Goal: Task Accomplishment & Management: Use online tool/utility

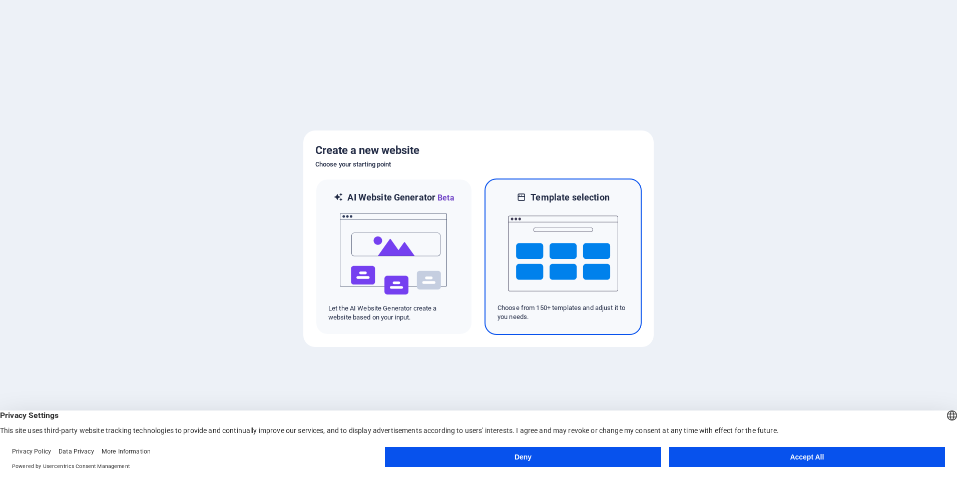
click at [534, 253] on img at bounding box center [563, 254] width 110 height 100
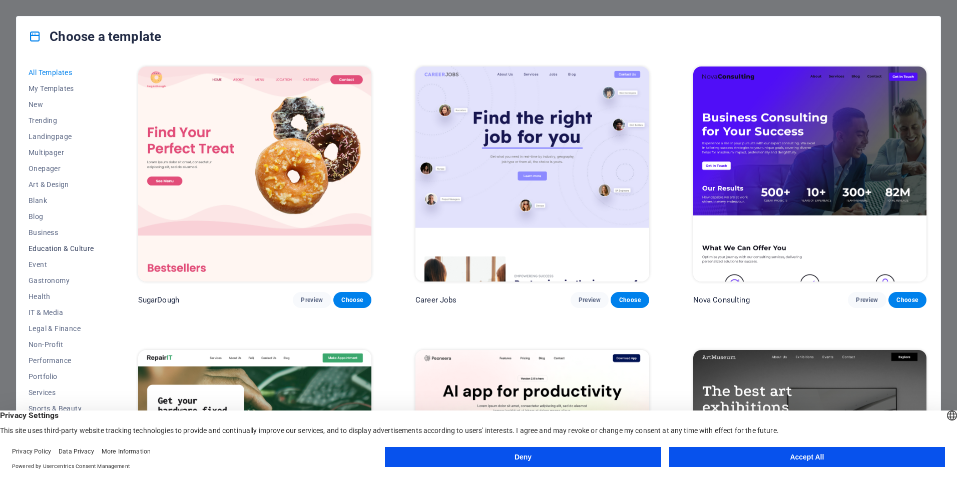
click at [49, 249] on span "Education & Culture" at bounding box center [62, 249] width 66 height 8
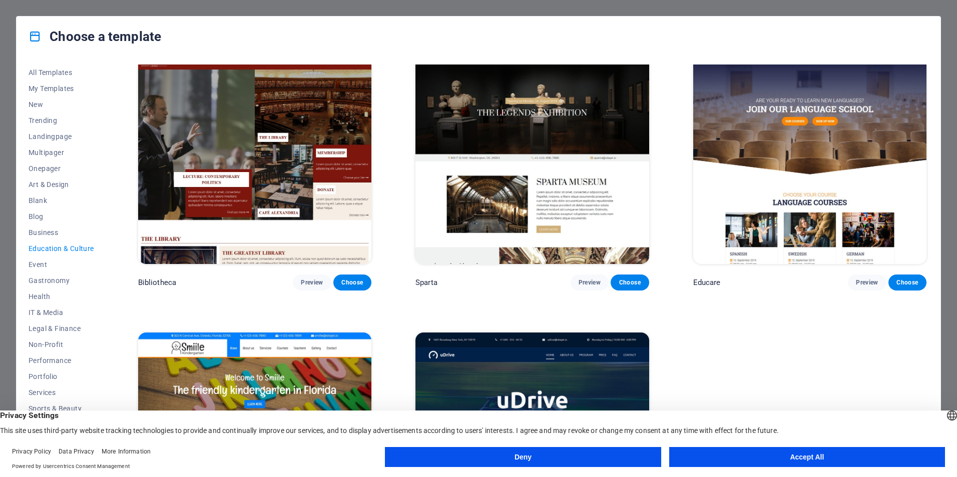
scroll to position [423, 0]
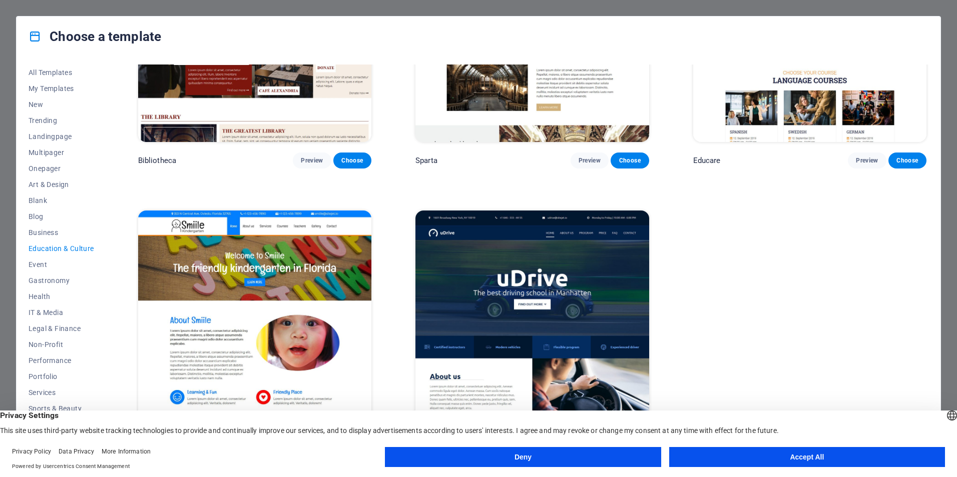
click at [523, 463] on button "Deny" at bounding box center [523, 457] width 276 height 20
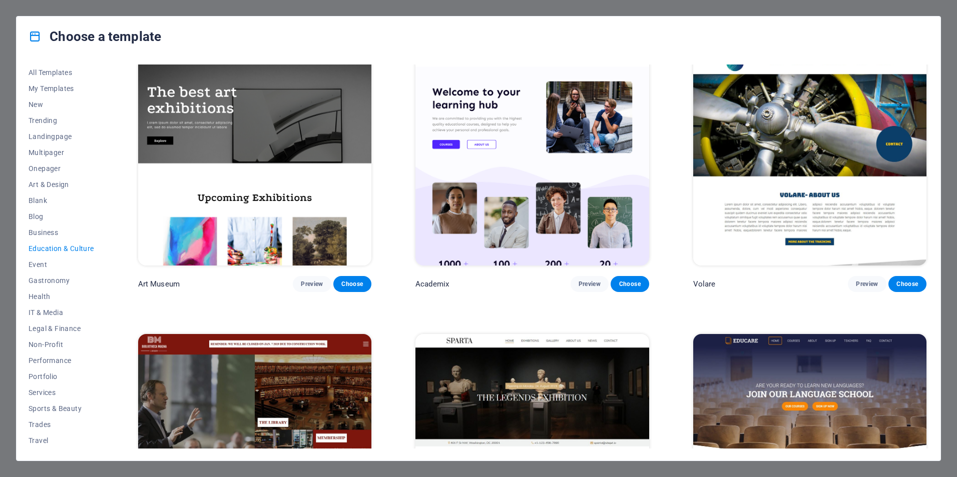
scroll to position [0, 0]
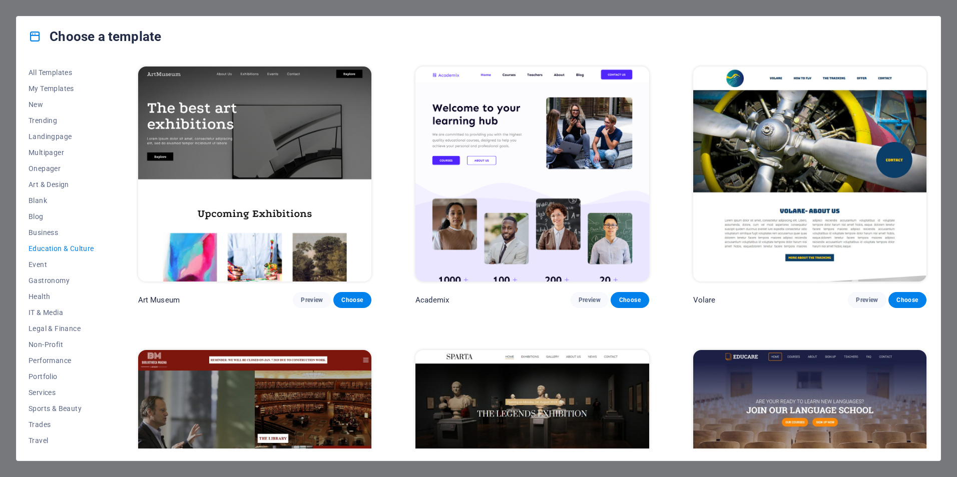
drag, startPoint x: 925, startPoint y: 120, endPoint x: 930, endPoint y: 96, distance: 24.9
click at [930, 96] on div "All Templates My Templates New Trending Landingpage Multipager Onepager Art & D…" at bounding box center [479, 259] width 924 height 404
click at [512, 253] on img at bounding box center [531, 174] width 233 height 215
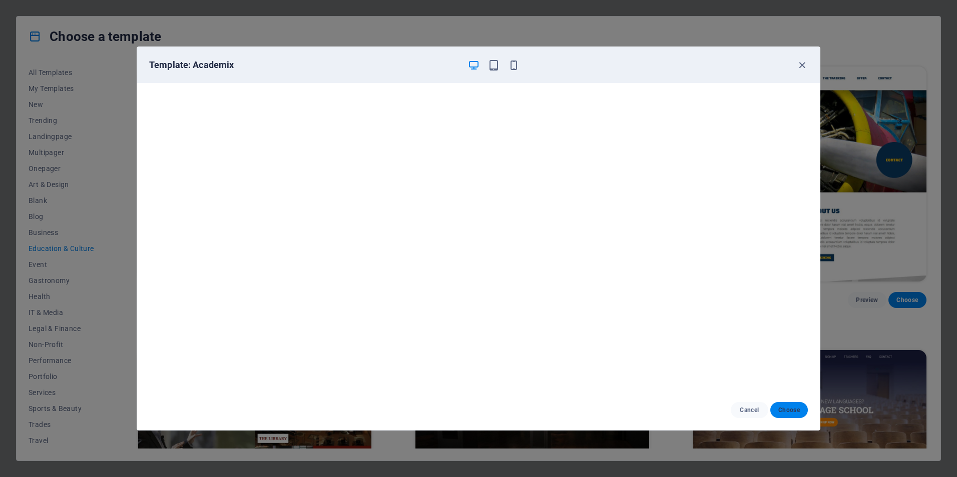
click at [779, 409] on span "Choose" at bounding box center [789, 410] width 22 height 8
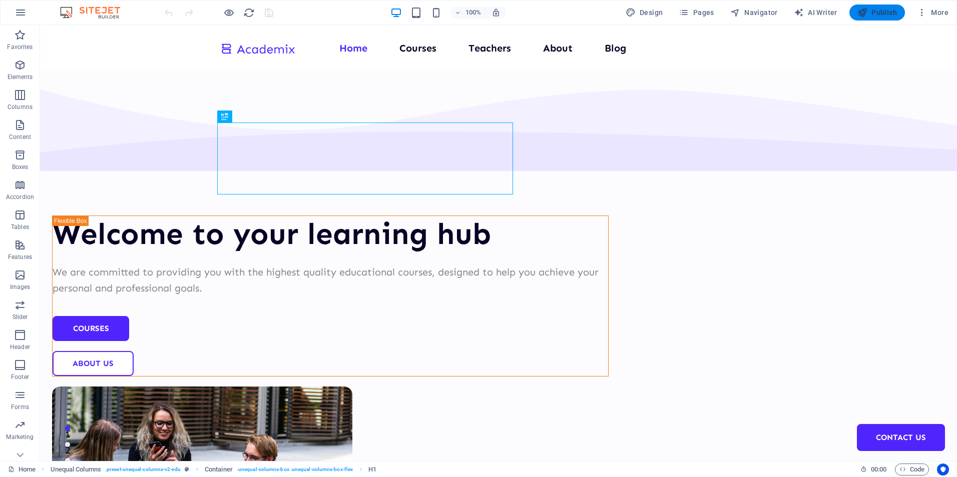
click at [882, 14] on span "Publish" at bounding box center [877, 13] width 40 height 10
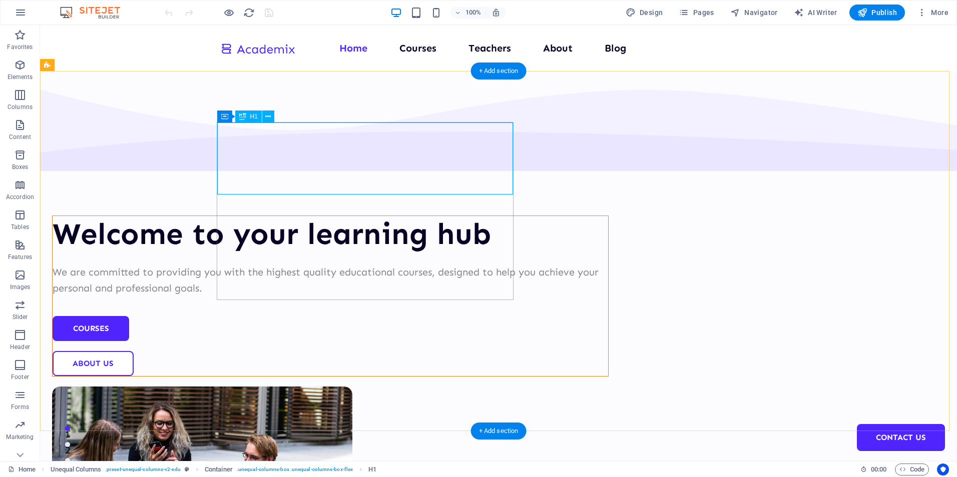
click at [409, 216] on div "Welcome to your learning hub" at bounding box center [331, 234] width 556 height 36
click at [396, 216] on div "Welcome to your learning hub" at bounding box center [331, 234] width 556 height 36
click at [402, 264] on div "We are committed to providing you with the highest quality educational courses,…" at bounding box center [331, 280] width 556 height 32
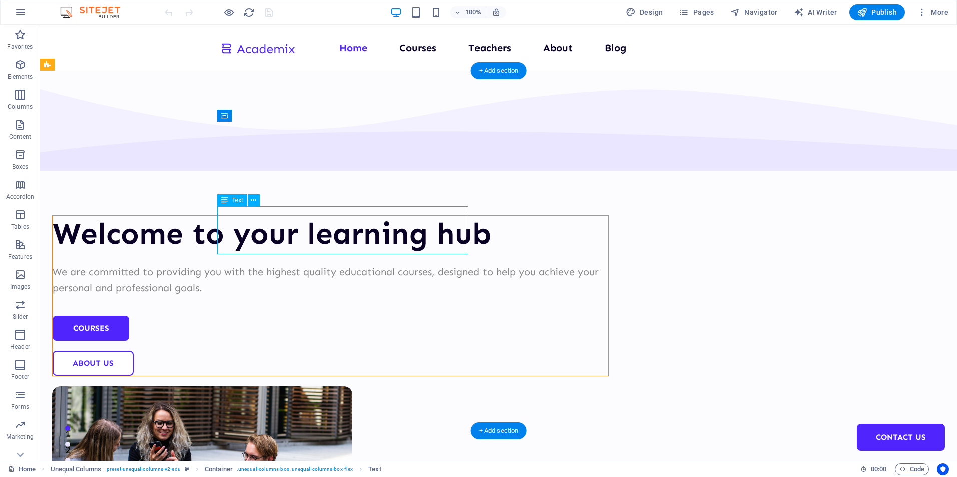
click at [402, 264] on div "We are committed to providing you with the highest quality educational courses,…" at bounding box center [331, 280] width 556 height 32
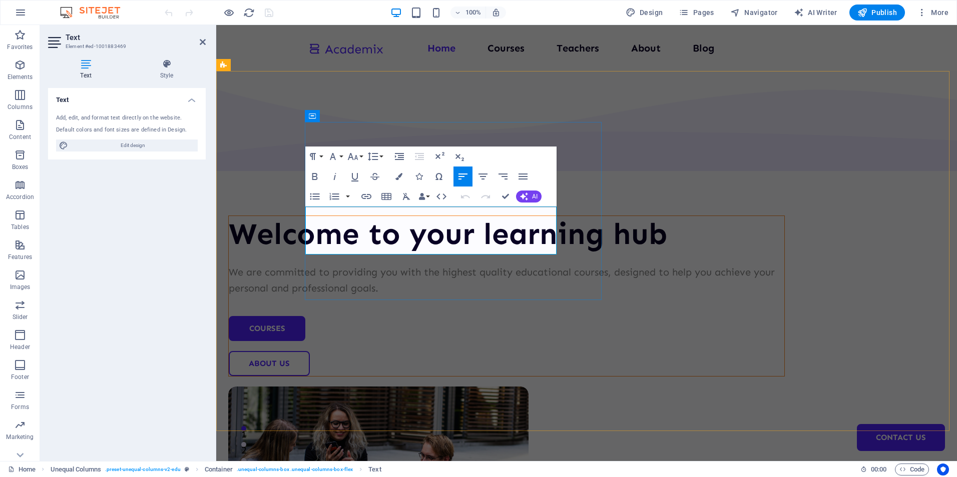
click at [528, 264] on p "We are committed to providing you with the highest quality educational courses,…" at bounding box center [507, 280] width 556 height 32
click at [491, 264] on p "We are committed to providing you with the highest quality educational courses,…" at bounding box center [507, 280] width 556 height 32
click at [578, 240] on div "Welcome to your learning hub We are committed to providing you with the highest…" at bounding box center [506, 296] width 557 height 161
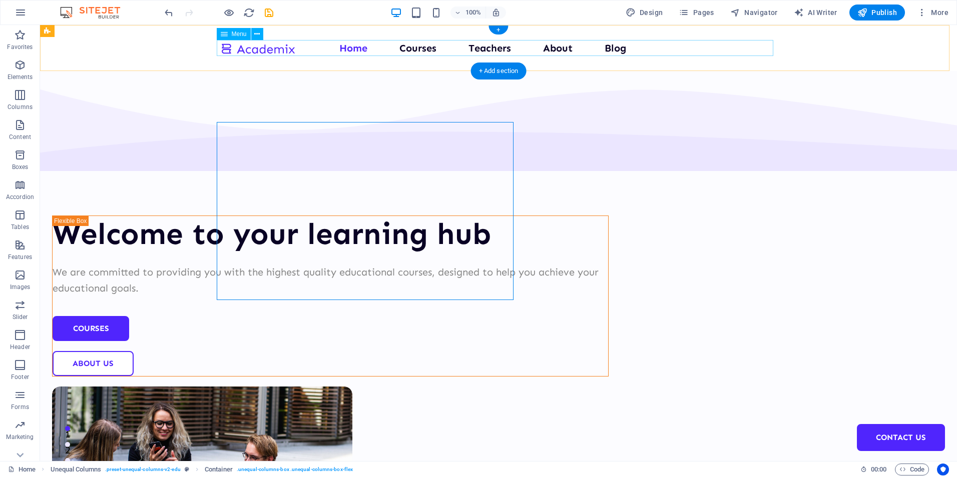
click at [416, 50] on nav "Home Courses Teachers About Blog Contact Us" at bounding box center [498, 48] width 557 height 16
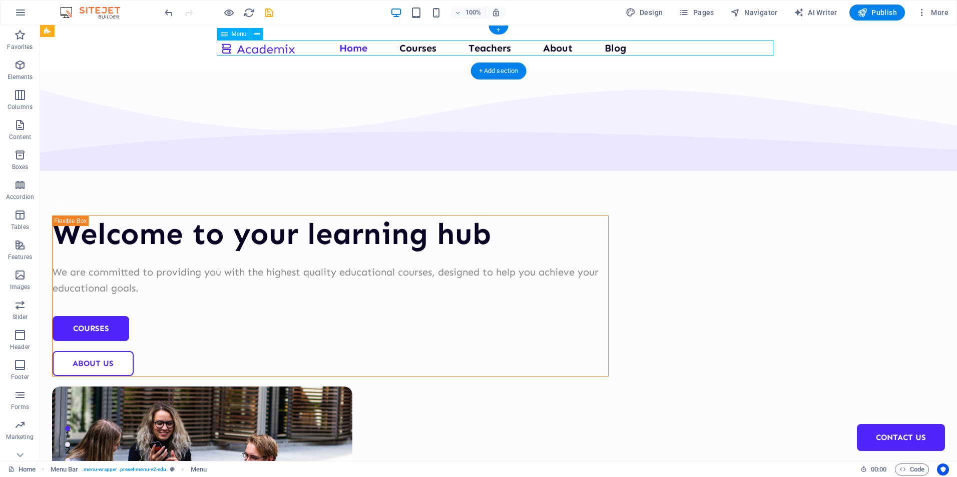
click at [419, 44] on nav "Home Courses Teachers About Blog Contact Us" at bounding box center [498, 48] width 557 height 16
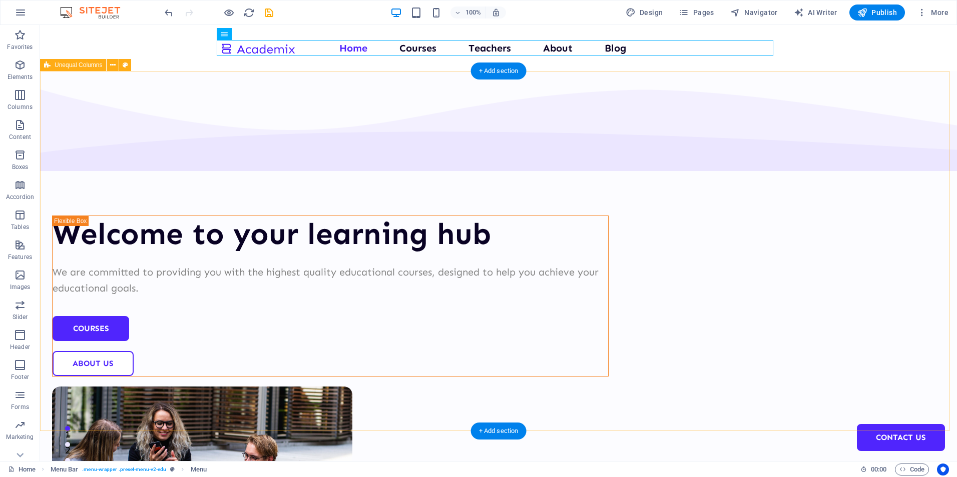
click at [451, 85] on div "Welcome to your learning hub We are committed to providing you with the highest…" at bounding box center [498, 389] width 917 height 636
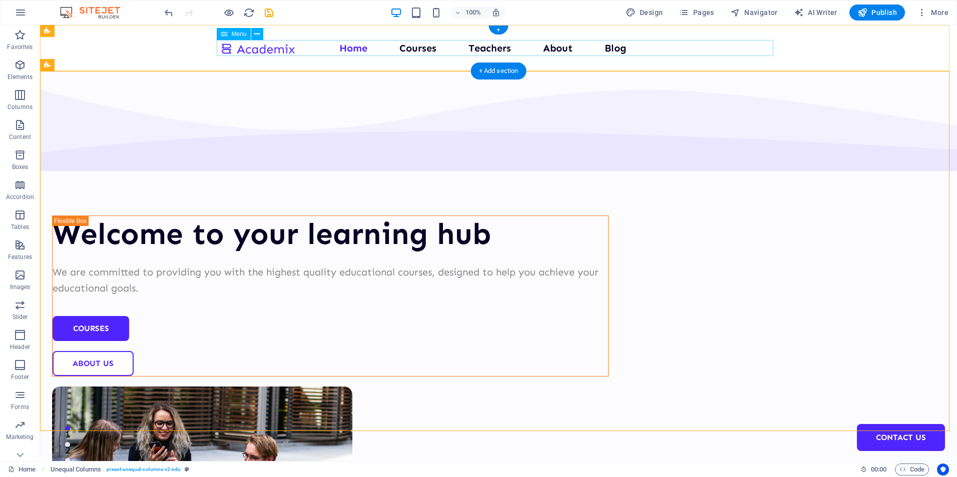
click at [420, 50] on nav "Home Courses Teachers About Blog Contact Us" at bounding box center [498, 48] width 557 height 16
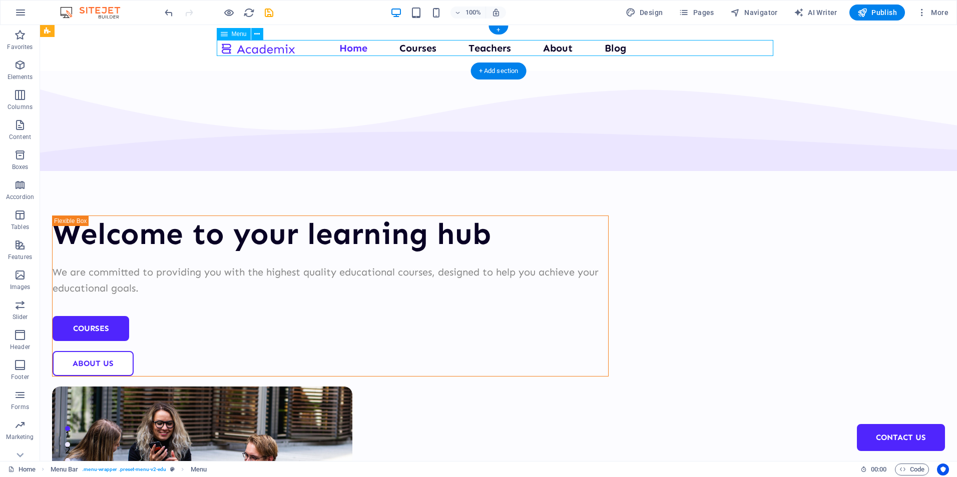
click at [477, 47] on nav "Home Courses Teachers About Blog Contact Us" at bounding box center [498, 48] width 557 height 16
click at [533, 54] on nav "Home Courses Teachers About Blog Contact Us" at bounding box center [498, 48] width 557 height 16
click at [422, 48] on nav "Home Courses Teachers About Blog Contact Us" at bounding box center [498, 48] width 557 height 16
click at [477, 48] on nav "Home Courses Teachers About Blog Contact Us" at bounding box center [498, 48] width 557 height 16
click at [487, 67] on div "+ Add section" at bounding box center [499, 71] width 56 height 17
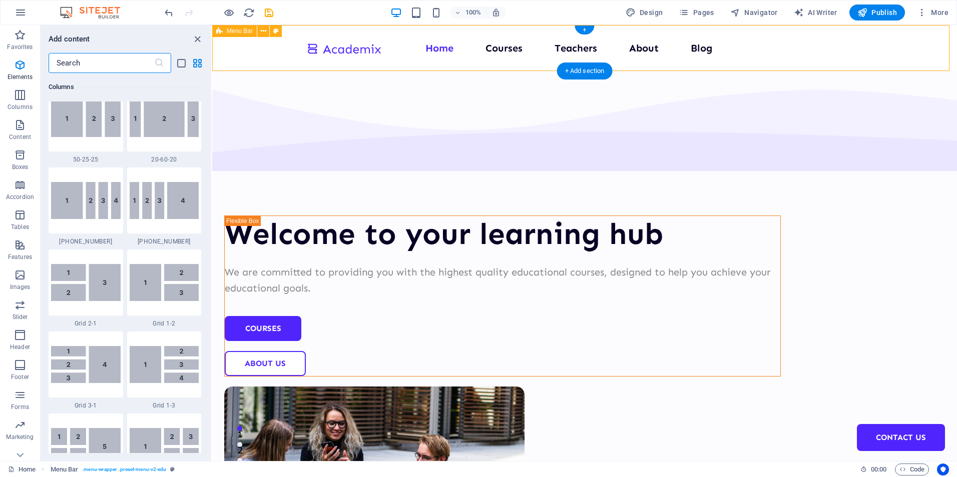
scroll to position [1751, 0]
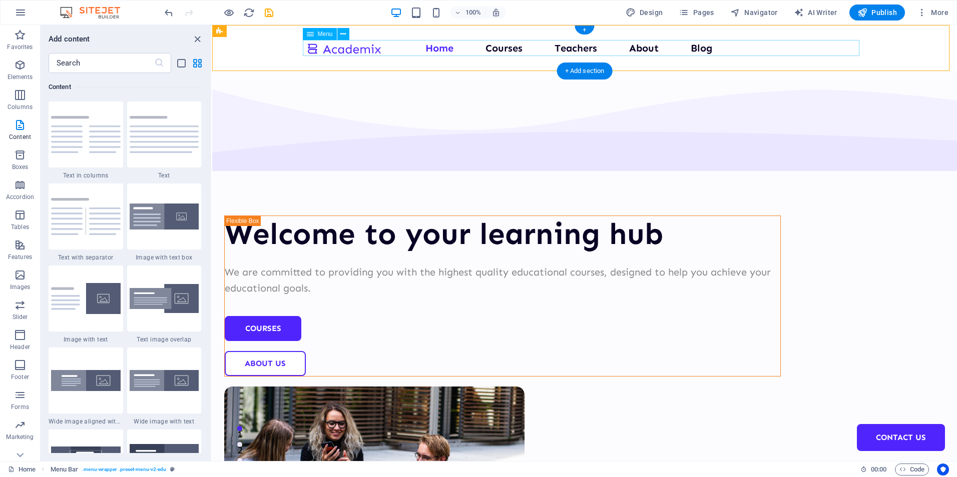
click at [628, 48] on nav "Home Courses Teachers About Blog Contact Us" at bounding box center [584, 48] width 557 height 16
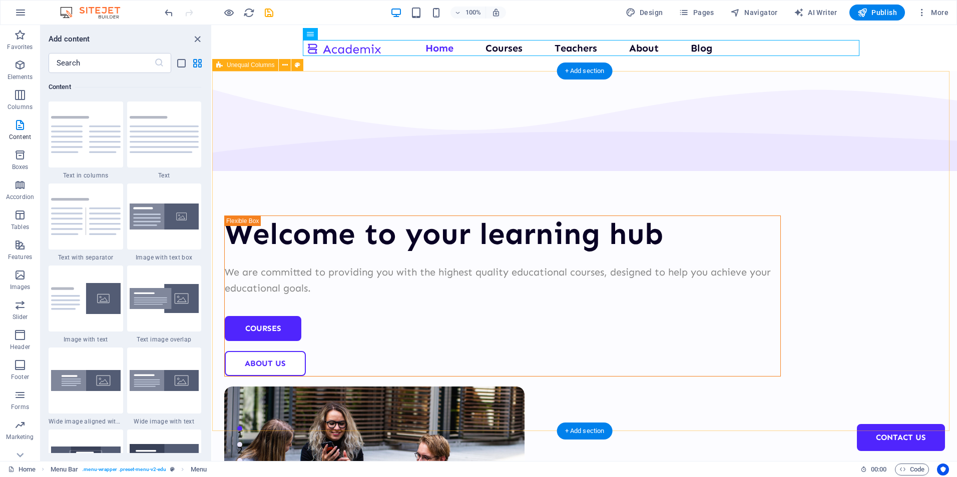
click at [907, 102] on div "Welcome to your learning hub We are committed to providing you with the highest…" at bounding box center [584, 389] width 745 height 636
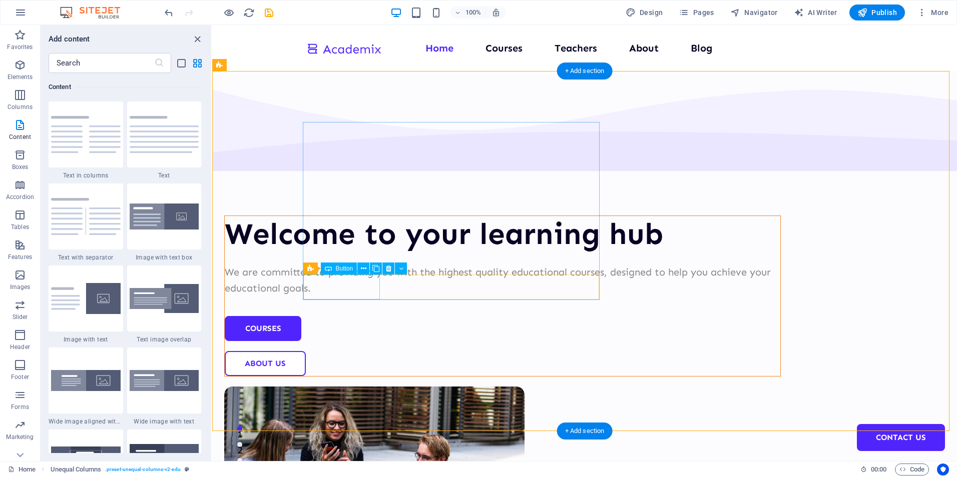
click at [344, 316] on div "Courses" at bounding box center [503, 328] width 556 height 25
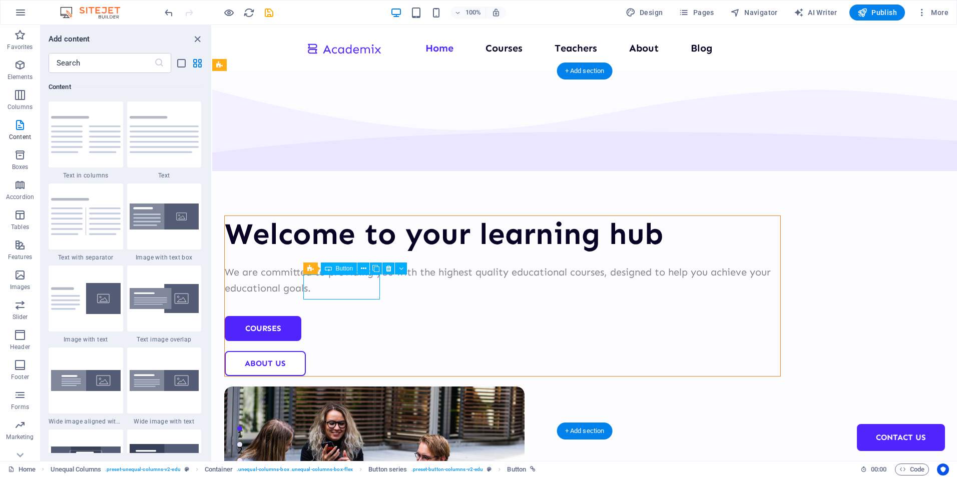
click at [342, 316] on div "Courses" at bounding box center [503, 328] width 556 height 25
select select "px"
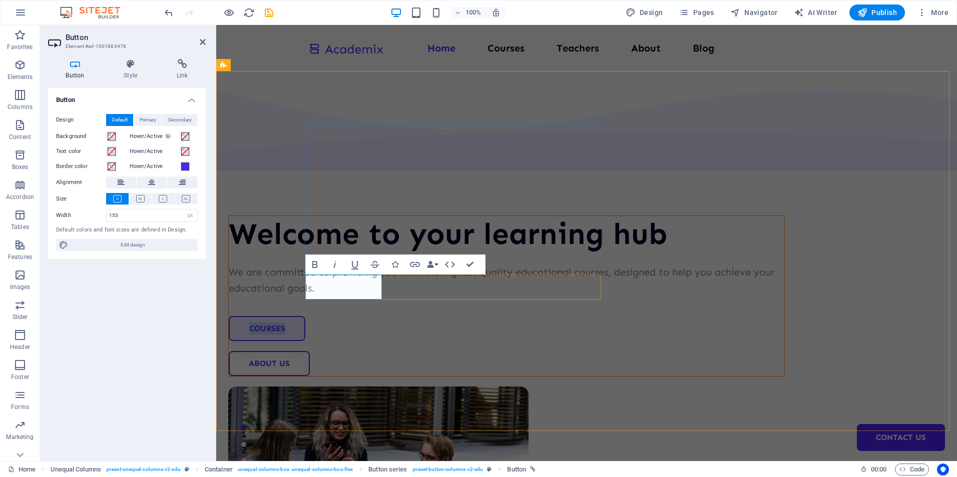
click at [305, 316] on link "Courses" at bounding box center [267, 328] width 77 height 25
click at [480, 325] on div "Welcome to your learning hub We are committed to providing you with the highest…" at bounding box center [586, 389] width 741 height 636
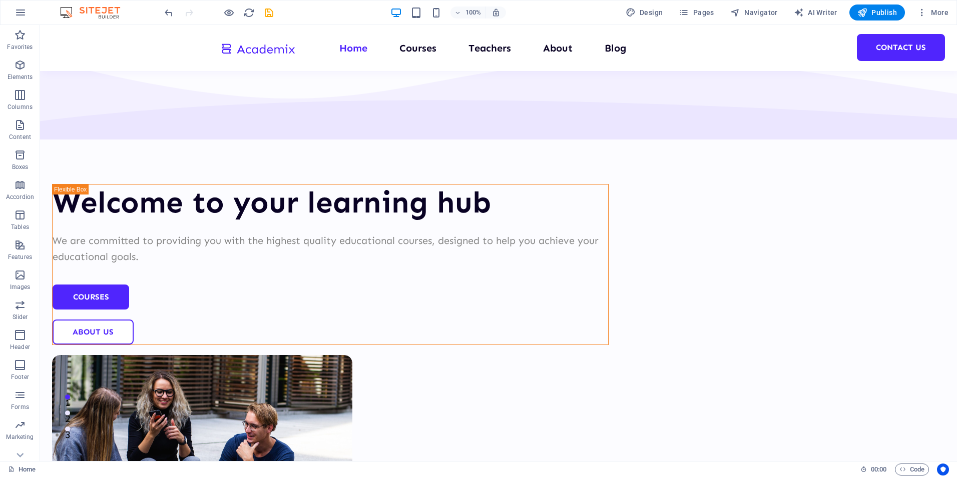
scroll to position [0, 0]
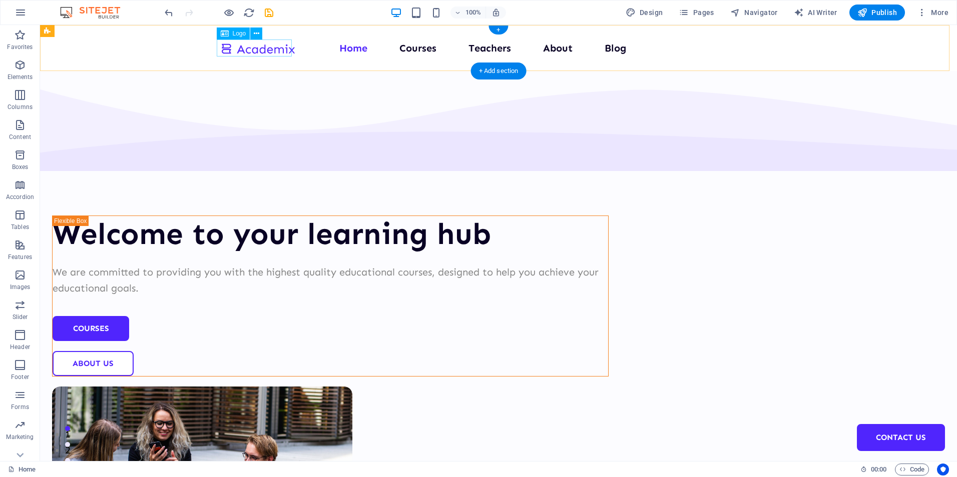
click at [271, 51] on div at bounding box center [257, 48] width 75 height 17
click at [284, 46] on div at bounding box center [257, 48] width 75 height 17
click at [347, 50] on nav "Home Courses Teachers About Blog Contact Us" at bounding box center [498, 48] width 557 height 16
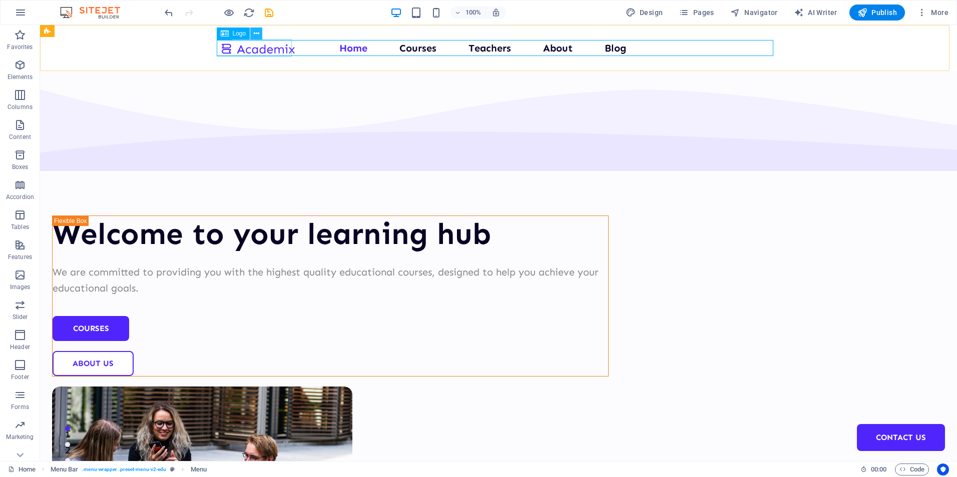
click at [255, 30] on icon at bounding box center [257, 34] width 6 height 11
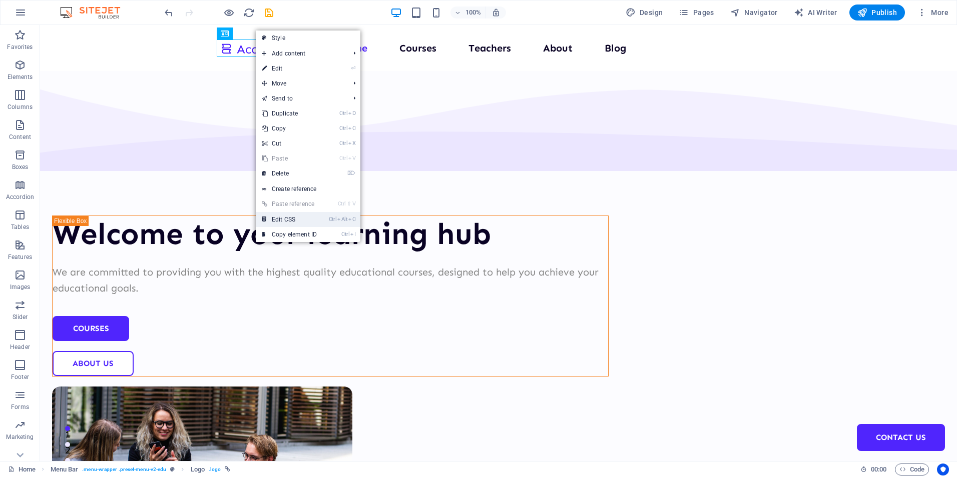
click at [280, 221] on link "Ctrl Alt C Edit CSS" at bounding box center [289, 219] width 67 height 15
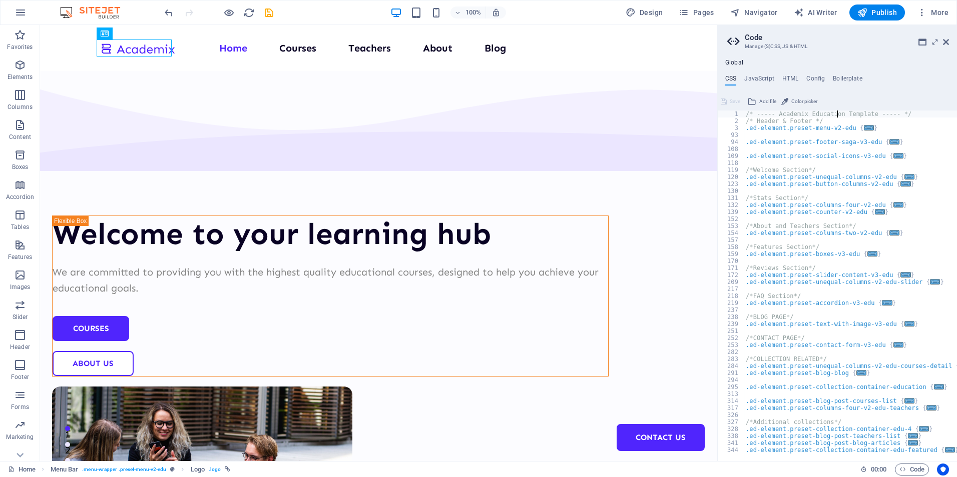
click at [837, 113] on div "/* ----- Academix Education Template ----- */ /* Header & Footer */ .ed-element…" at bounding box center [850, 293] width 213 height 365
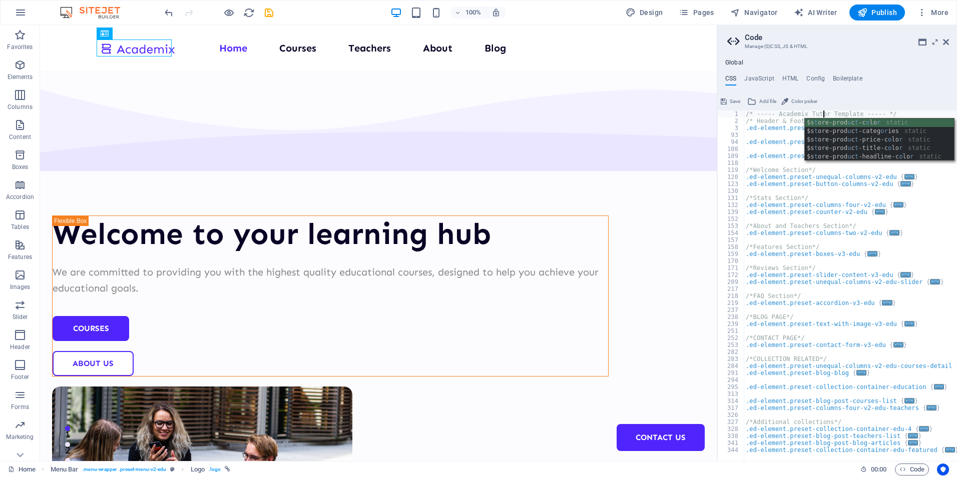
scroll to position [0, 7]
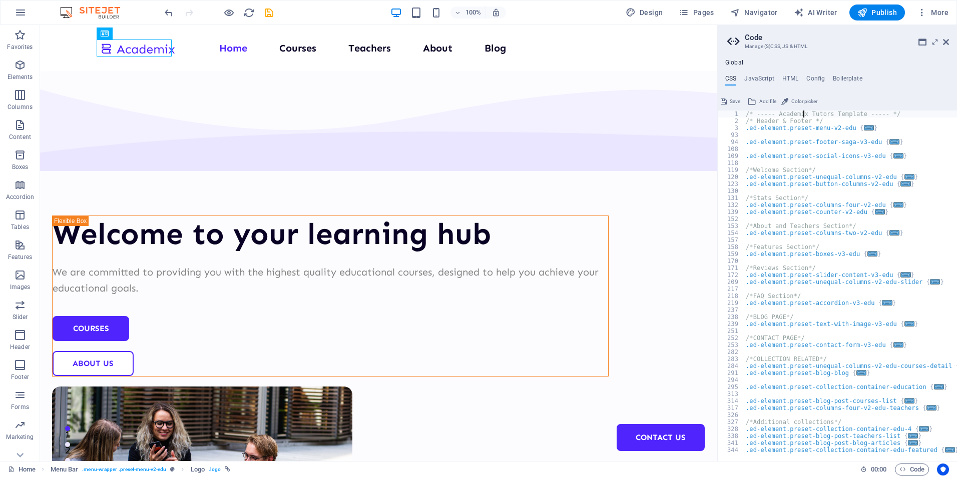
click at [802, 113] on div "/* ----- Academix Tutors Template ----- */ /* Header & Footer */ .ed-element.pr…" at bounding box center [850, 293] width 213 height 365
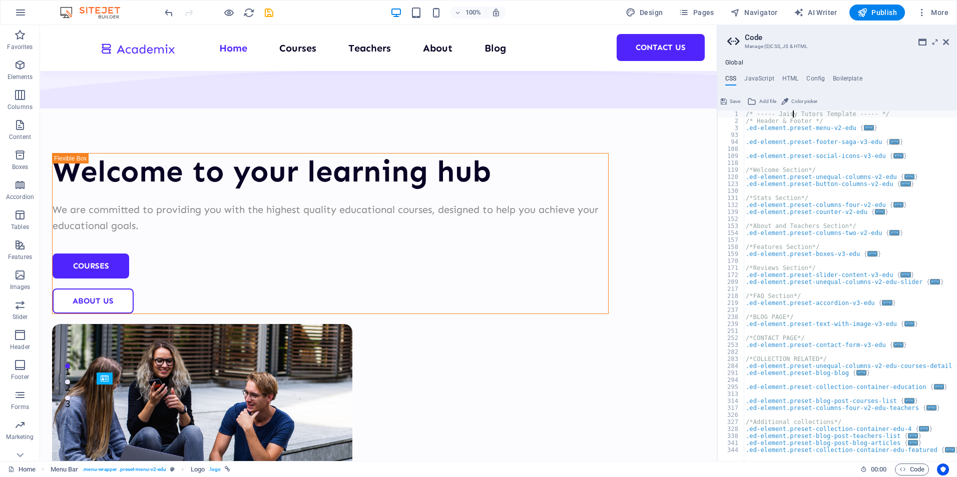
scroll to position [0, 0]
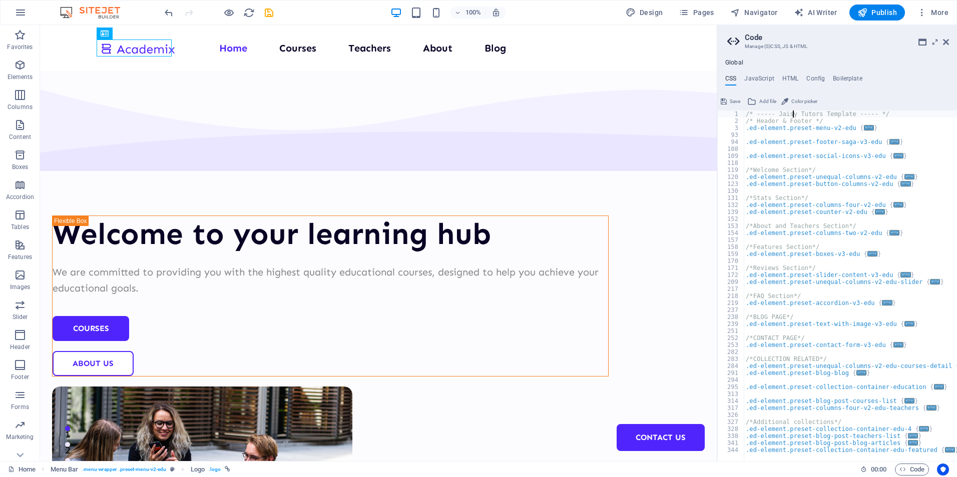
type textarea "/* ----- Jaisy Tutors Template ----- */"
click at [724, 99] on icon at bounding box center [724, 102] width 6 height 12
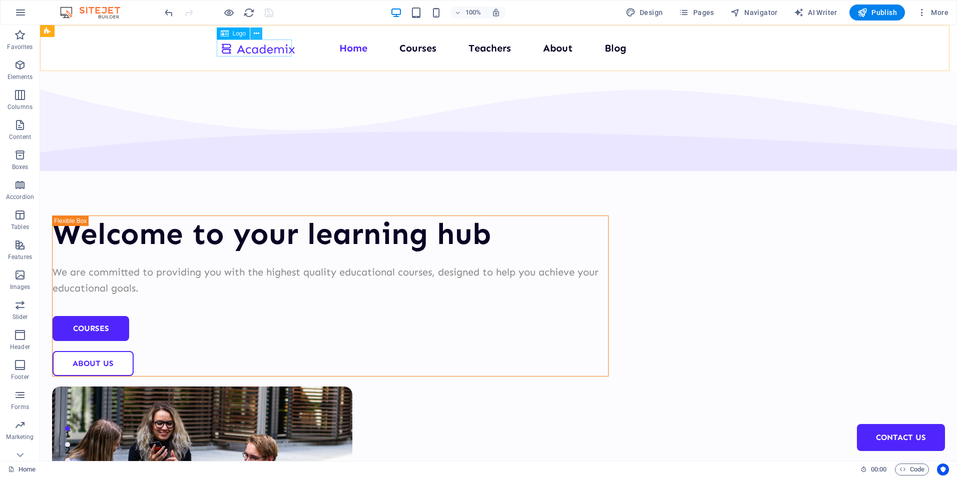
click at [262, 34] on button at bounding box center [256, 34] width 12 height 12
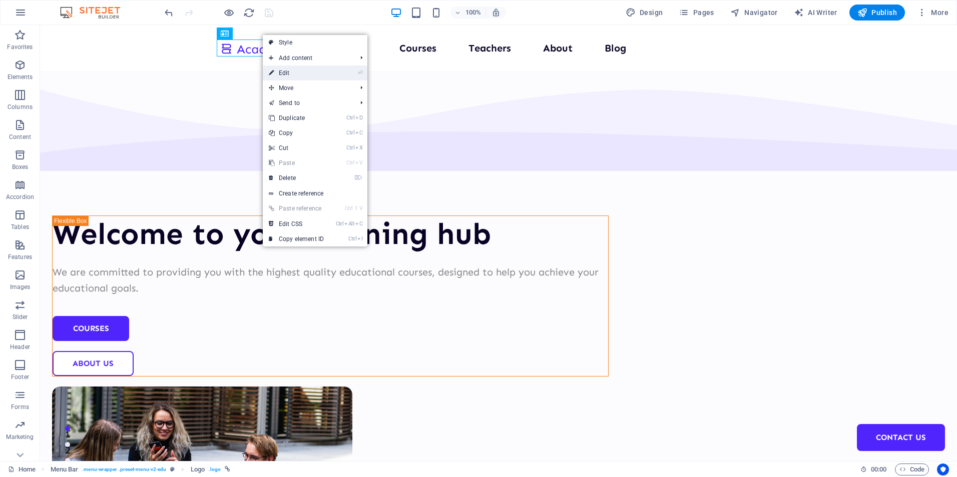
click at [297, 71] on link "⏎ Edit" at bounding box center [296, 73] width 67 height 15
select select "px"
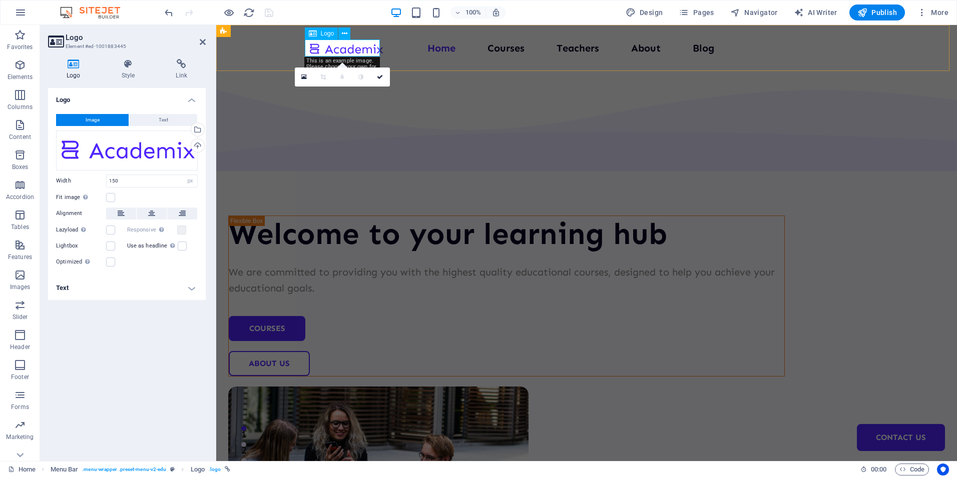
click at [357, 50] on div at bounding box center [345, 48] width 75 height 17
click at [373, 47] on div at bounding box center [345, 48] width 75 height 17
click at [365, 49] on div at bounding box center [345, 48] width 75 height 17
click at [178, 152] on div "Drag files here, click to choose files or select files from Files or our free s…" at bounding box center [127, 151] width 142 height 40
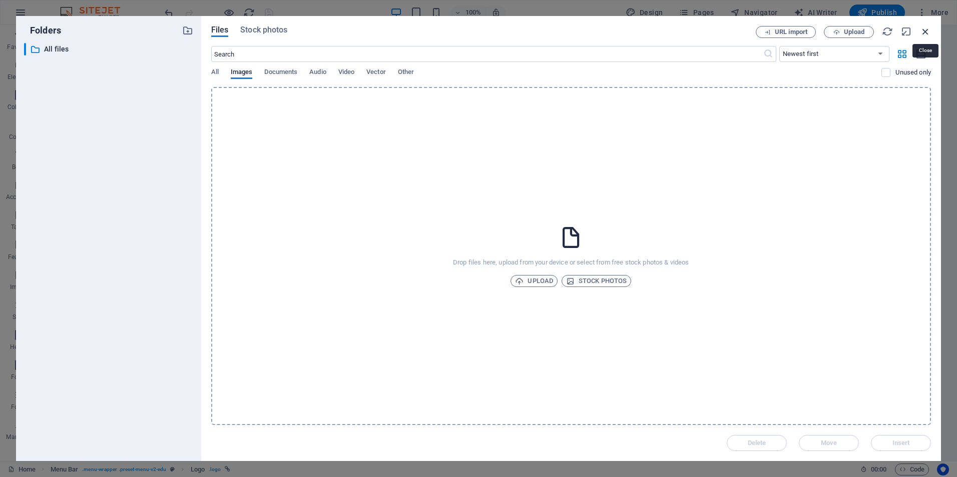
click at [923, 30] on icon "button" at bounding box center [925, 31] width 11 height 11
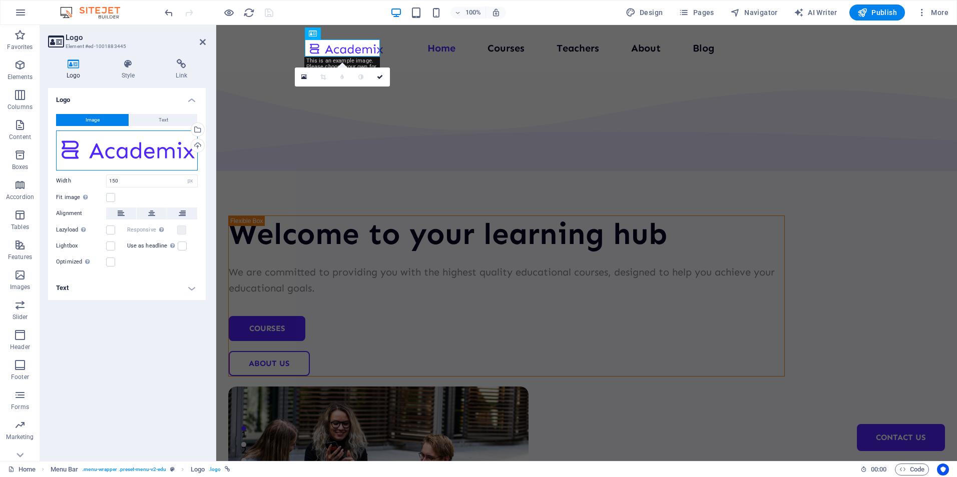
click at [132, 162] on div "Drag files here, click to choose files or select files from Files or our free s…" at bounding box center [127, 151] width 142 height 40
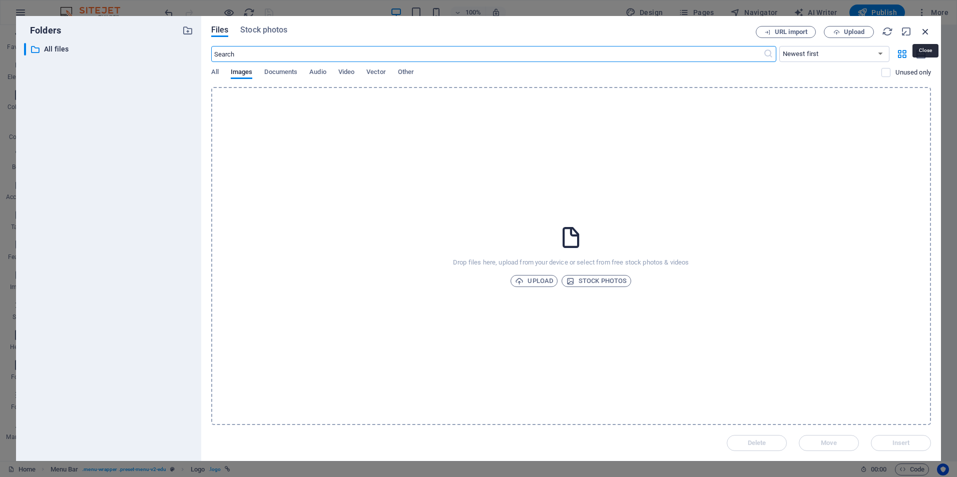
click at [926, 33] on icon "button" at bounding box center [925, 31] width 11 height 11
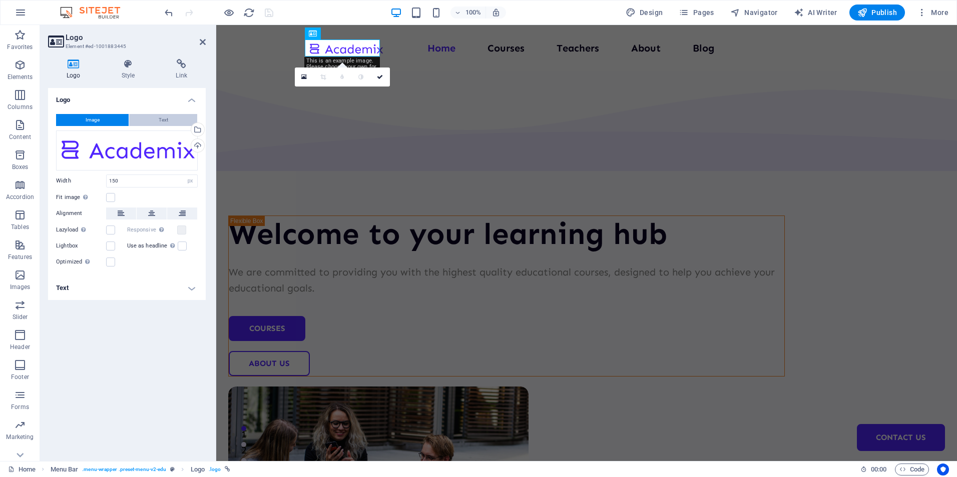
click at [164, 119] on span "Text" at bounding box center [164, 120] width 10 height 12
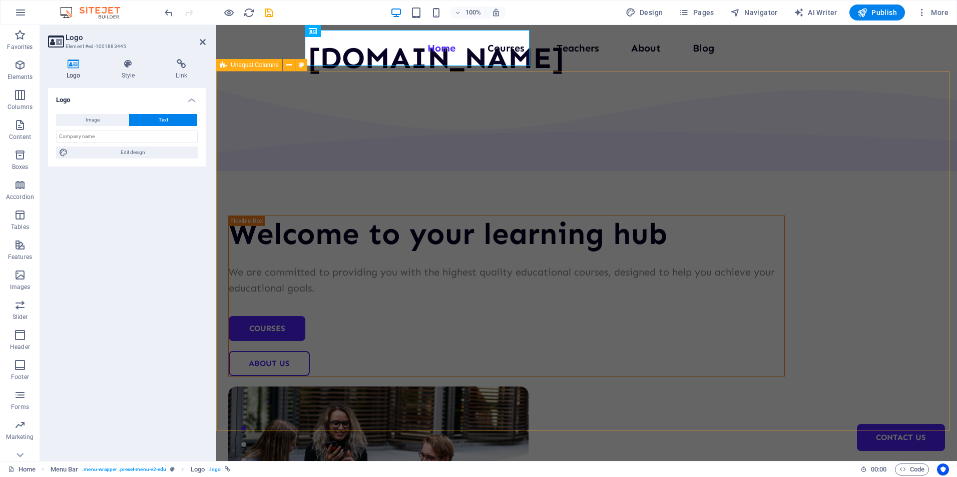
click at [384, 107] on div "Welcome to your learning hub We are committed to providing you with the highest…" at bounding box center [586, 389] width 741 height 636
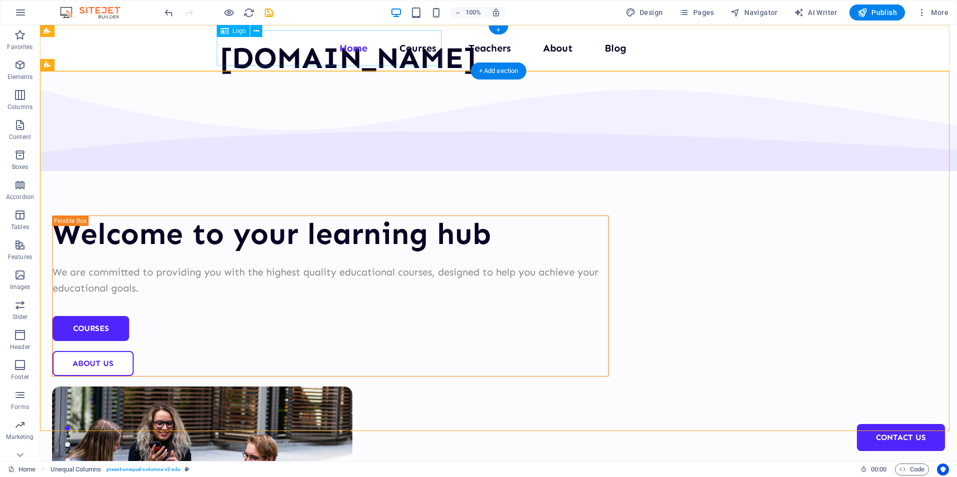
click at [282, 53] on div "[DOMAIN_NAME]" at bounding box center [348, 58] width 256 height 36
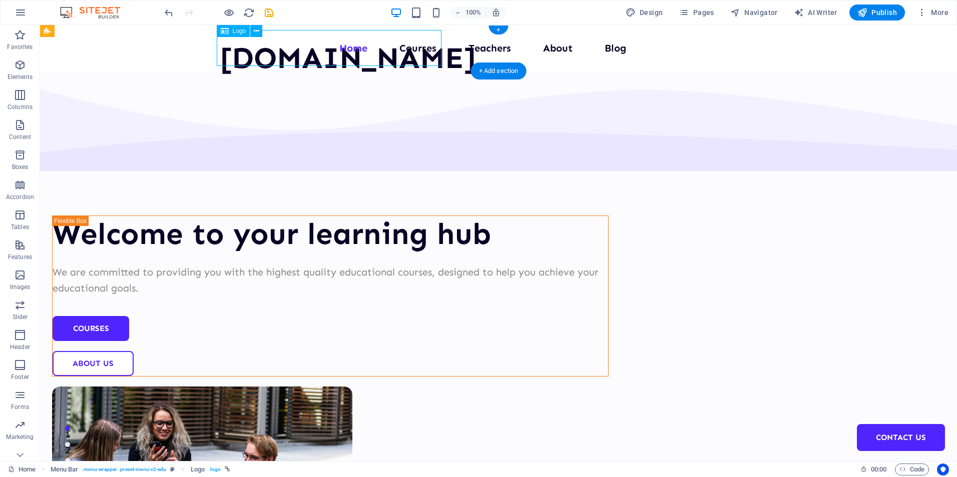
drag, startPoint x: 274, startPoint y: 51, endPoint x: 226, endPoint y: 55, distance: 48.2
click at [226, 55] on div "[DOMAIN_NAME]" at bounding box center [348, 58] width 256 height 36
drag, startPoint x: 266, startPoint y: 46, endPoint x: 236, endPoint y: 47, distance: 30.5
click at [236, 47] on div "[DOMAIN_NAME]" at bounding box center [348, 58] width 256 height 36
drag, startPoint x: 426, startPoint y: 36, endPoint x: 379, endPoint y: 39, distance: 47.6
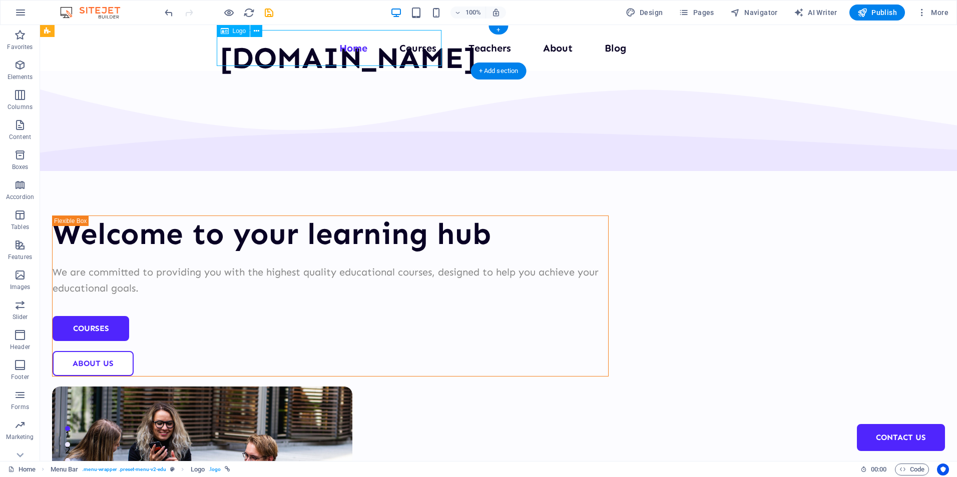
click at [379, 40] on div "[DOMAIN_NAME]" at bounding box center [348, 58] width 256 height 36
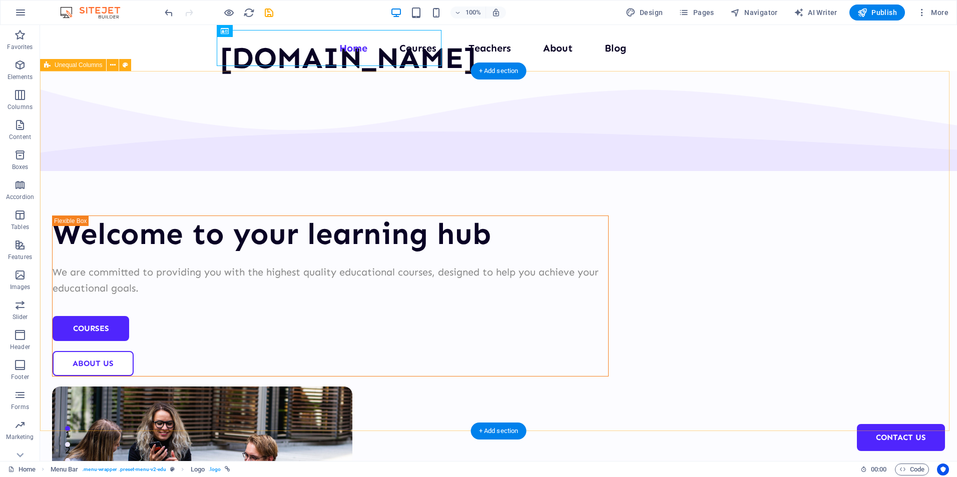
click at [269, 89] on div "Welcome to your learning hub We are committed to providing you with the highest…" at bounding box center [498, 389] width 917 height 636
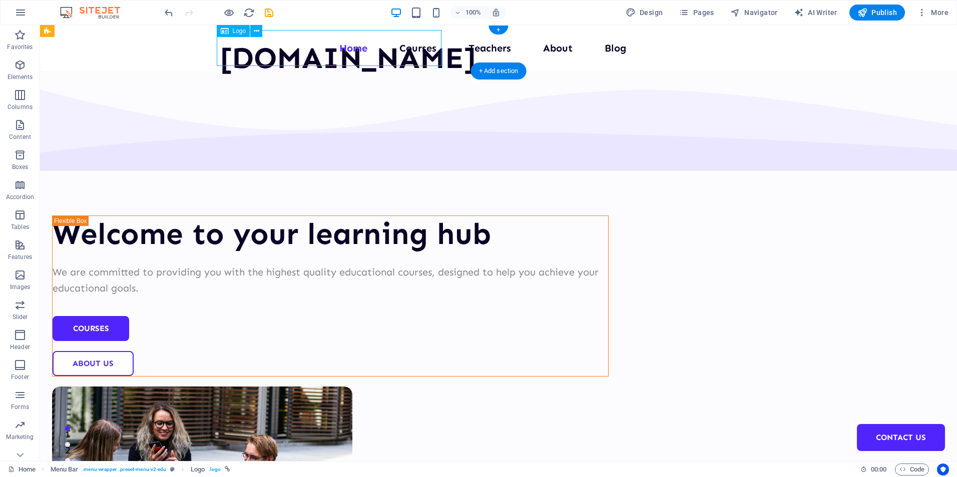
drag, startPoint x: 424, startPoint y: 35, endPoint x: 342, endPoint y: 37, distance: 82.1
click at [342, 40] on div "[DOMAIN_NAME]" at bounding box center [348, 58] width 256 height 36
drag, startPoint x: 283, startPoint y: 61, endPoint x: 216, endPoint y: 39, distance: 71.1
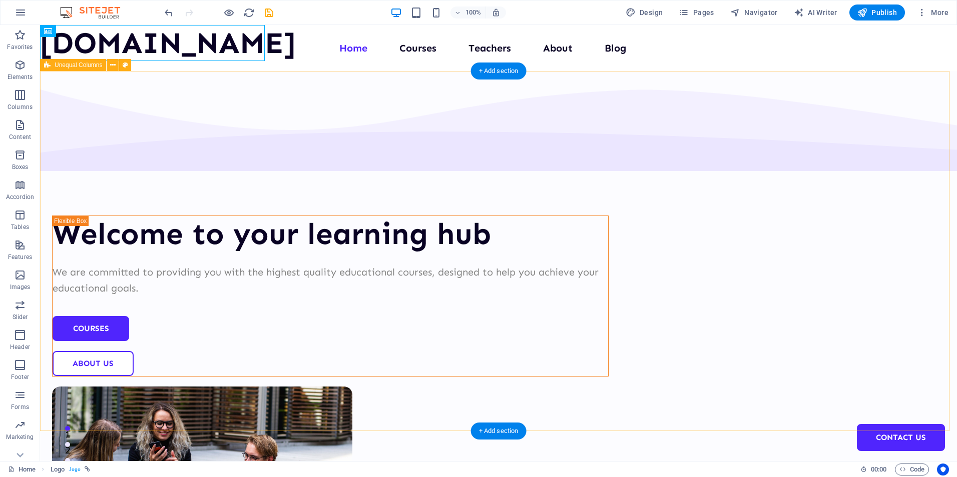
click at [302, 89] on div "Welcome to your learning hub We are committed to providing you with the highest…" at bounding box center [498, 389] width 917 height 636
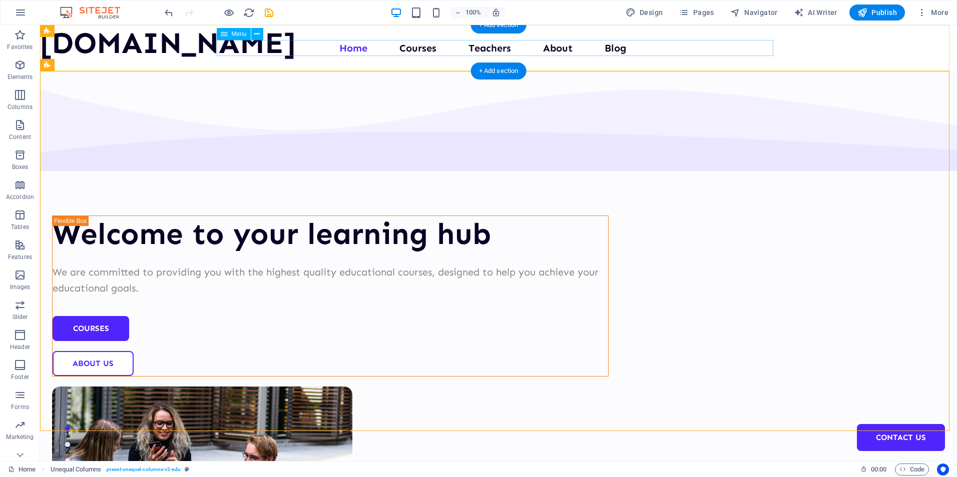
click at [231, 54] on nav "Home Courses Teachers About Blog Contact Us" at bounding box center [498, 48] width 557 height 16
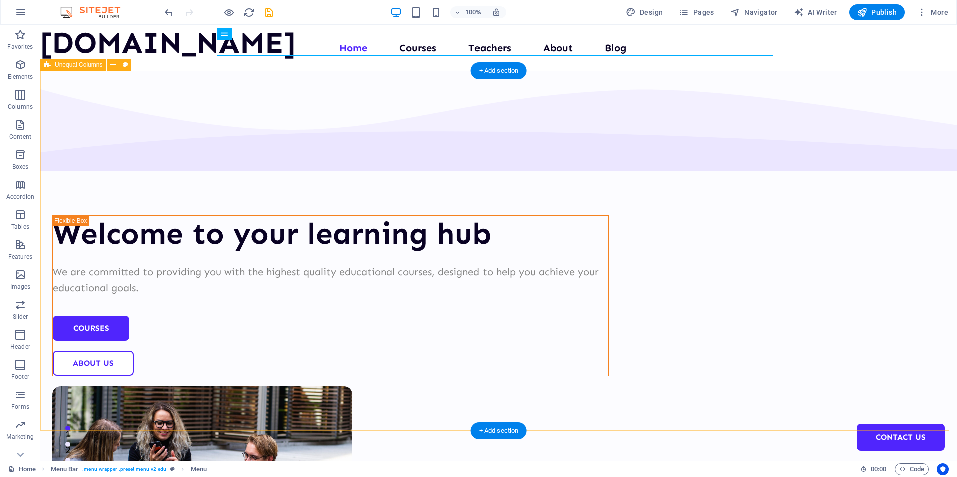
click at [140, 112] on div "Welcome to your learning hub We are committed to providing you with the highest…" at bounding box center [498, 389] width 917 height 636
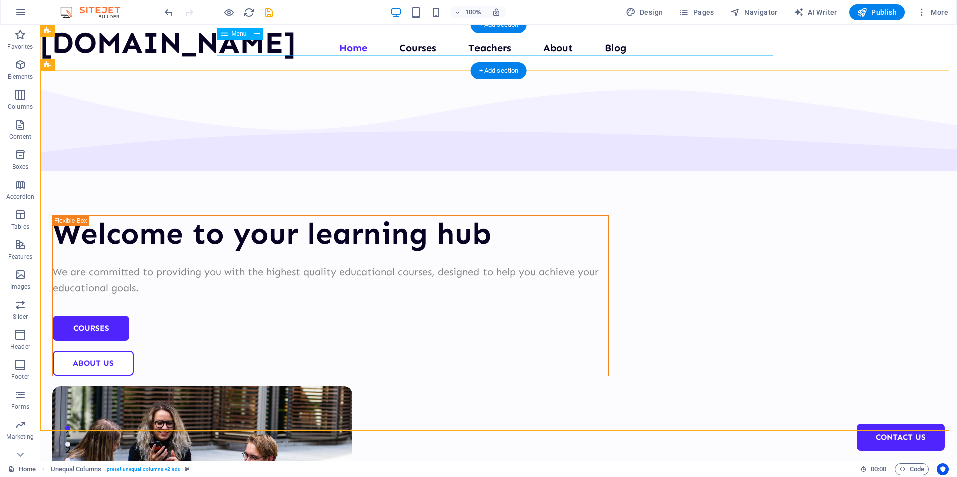
click at [557, 51] on nav "Home Courses Teachers About Blog Contact Us" at bounding box center [498, 48] width 557 height 16
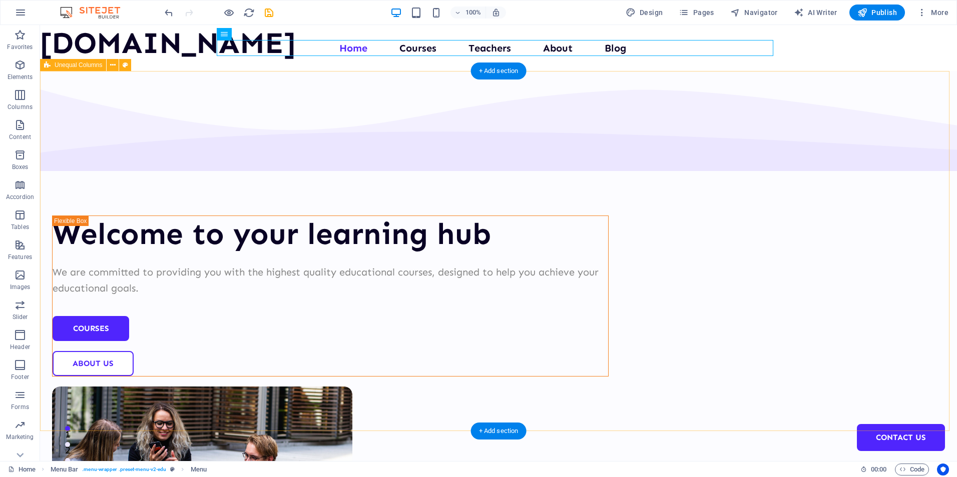
click at [447, 80] on div "Welcome to your learning hub We are committed to providing you with the highest…" at bounding box center [498, 389] width 917 height 636
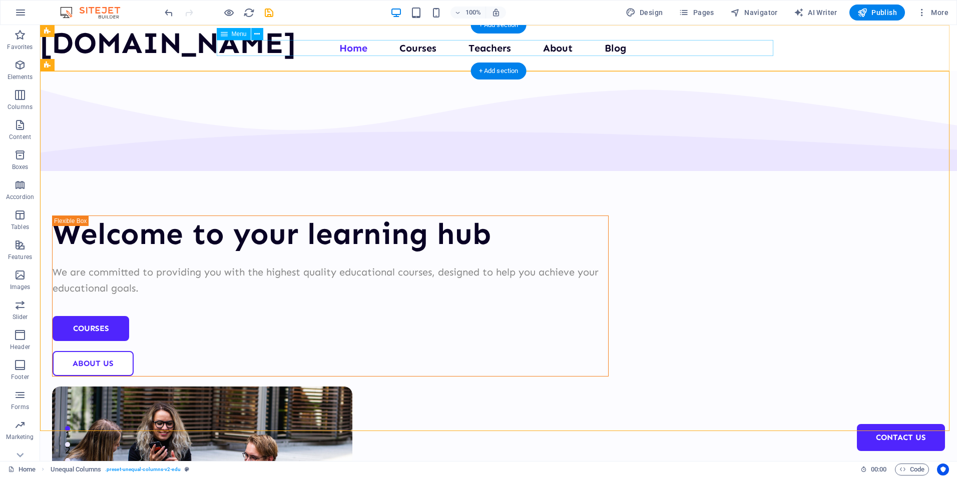
click at [486, 47] on nav "Home Courses Teachers About Blog Contact Us" at bounding box center [498, 48] width 557 height 16
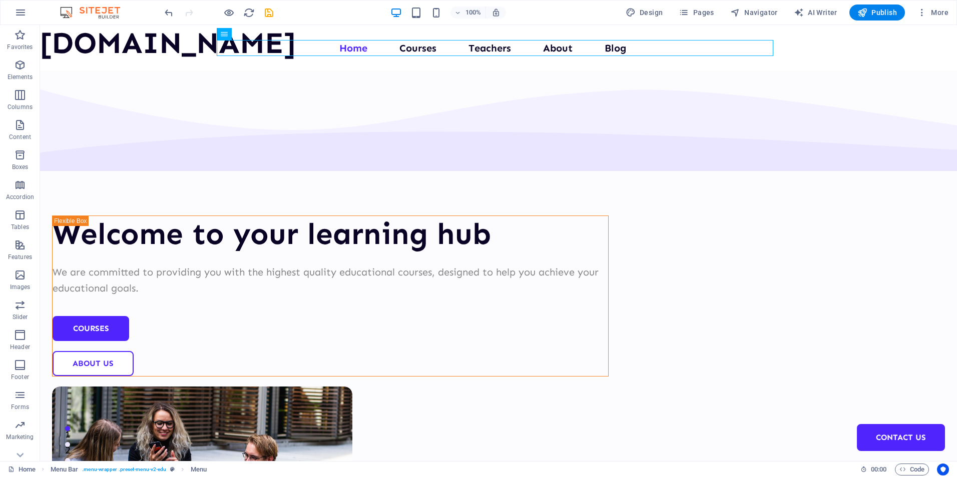
drag, startPoint x: 954, startPoint y: 55, endPoint x: 995, endPoint y: 44, distance: 42.5
click at [880, 14] on span "Publish" at bounding box center [877, 13] width 40 height 10
